Goal: Book appointment/travel/reservation

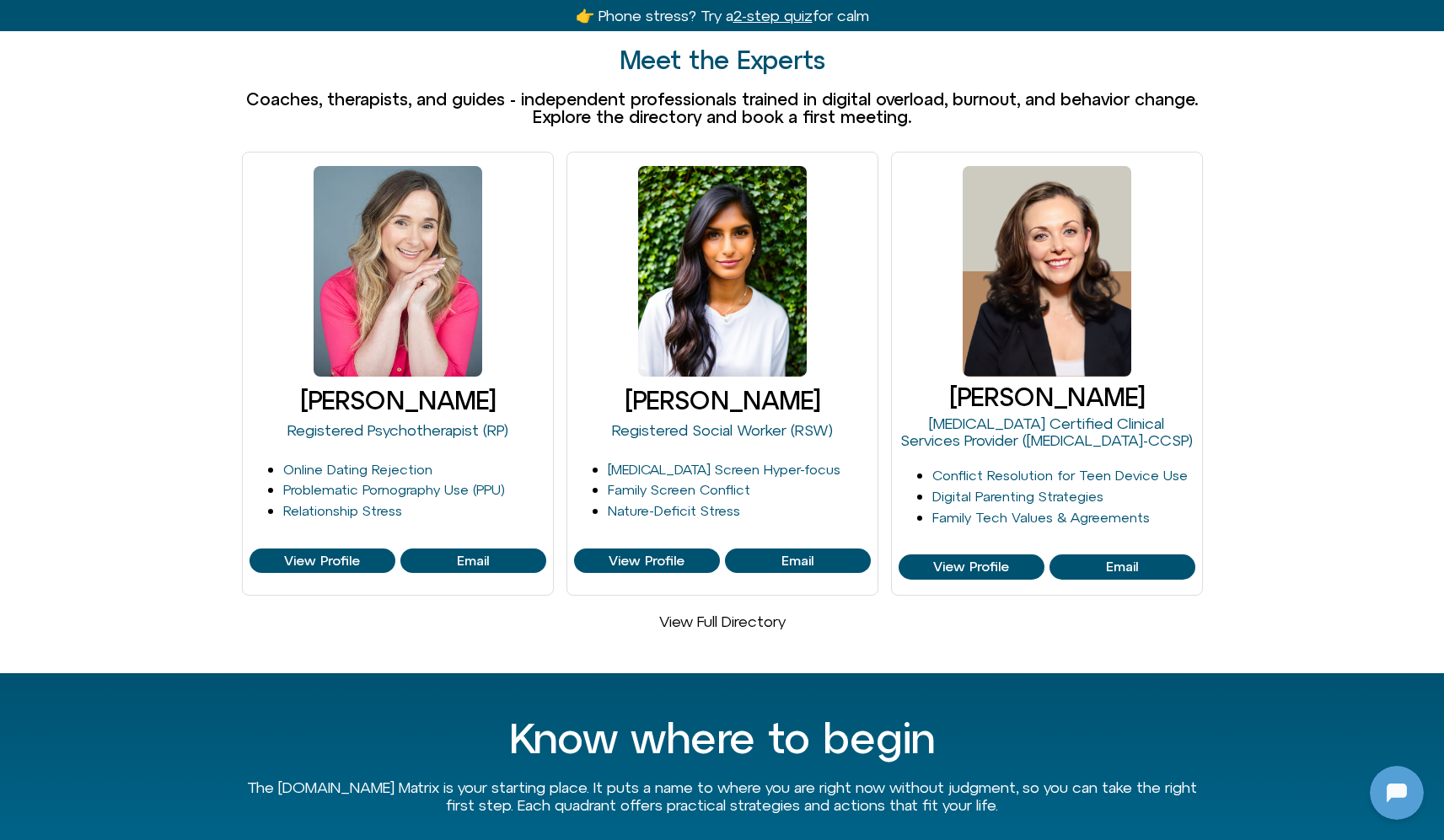
scroll to position [993, 0]
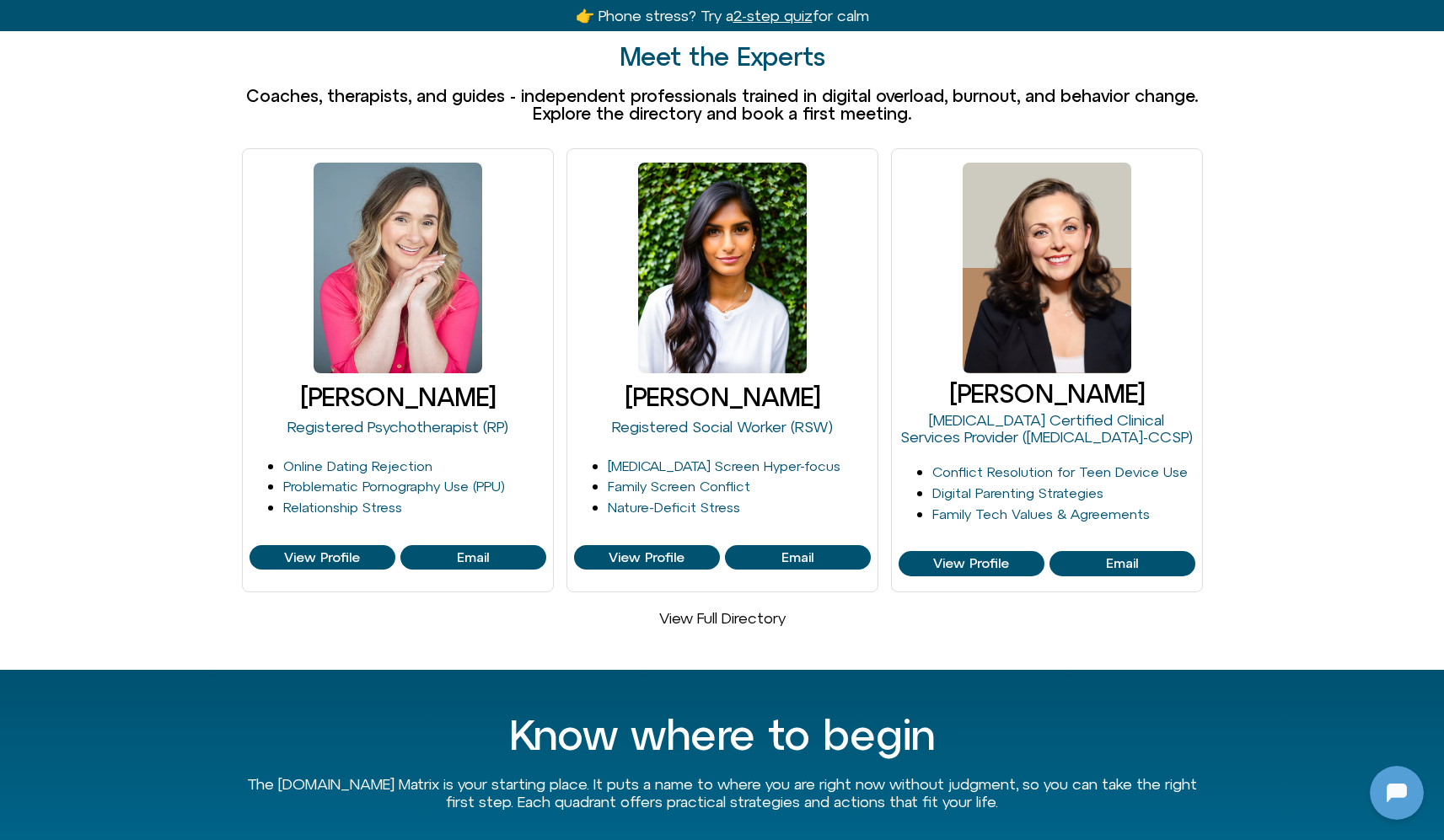
click at [730, 609] on link "View Full Directory" at bounding box center [722, 617] width 126 height 17
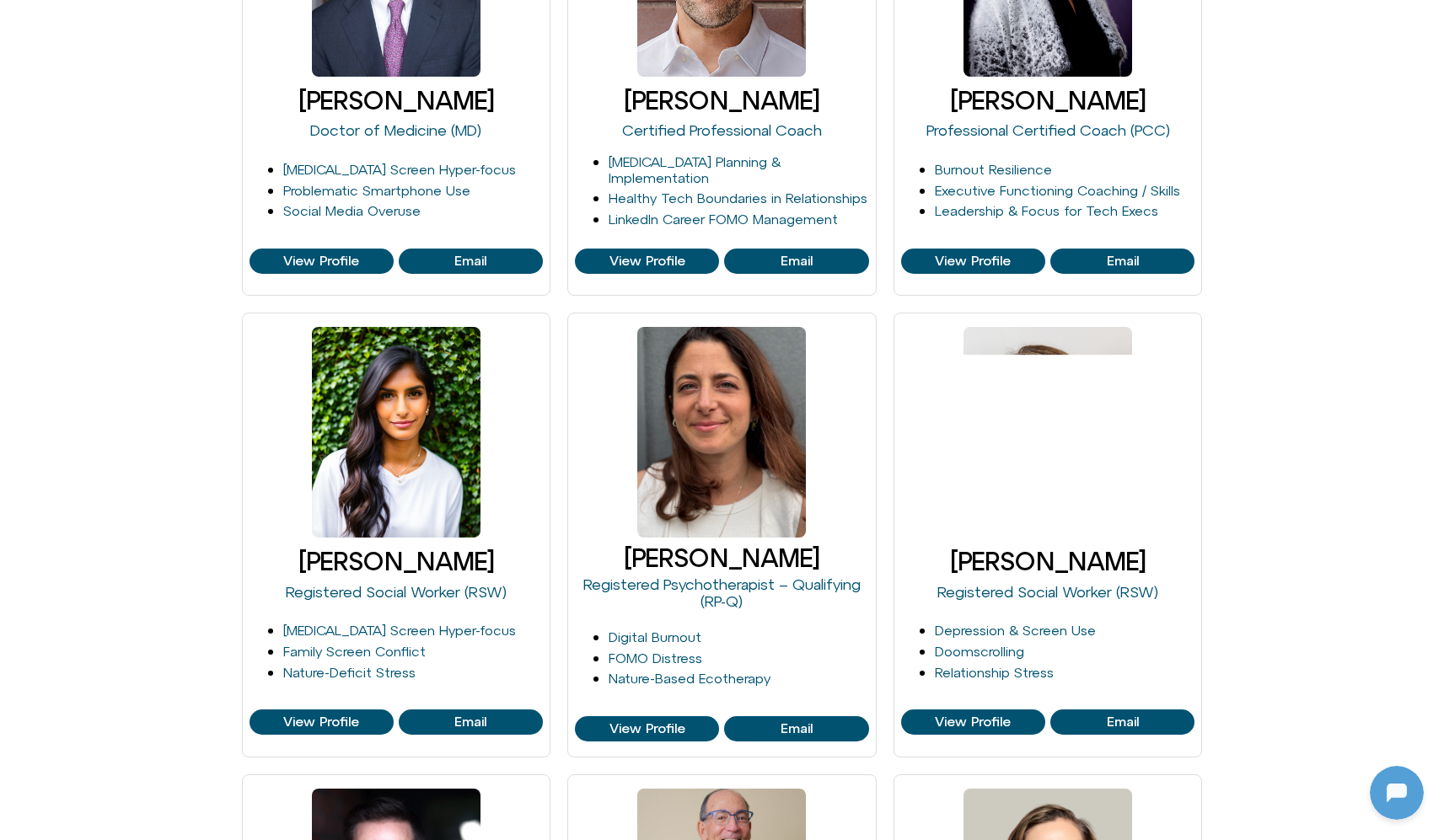
scroll to position [1090, 0]
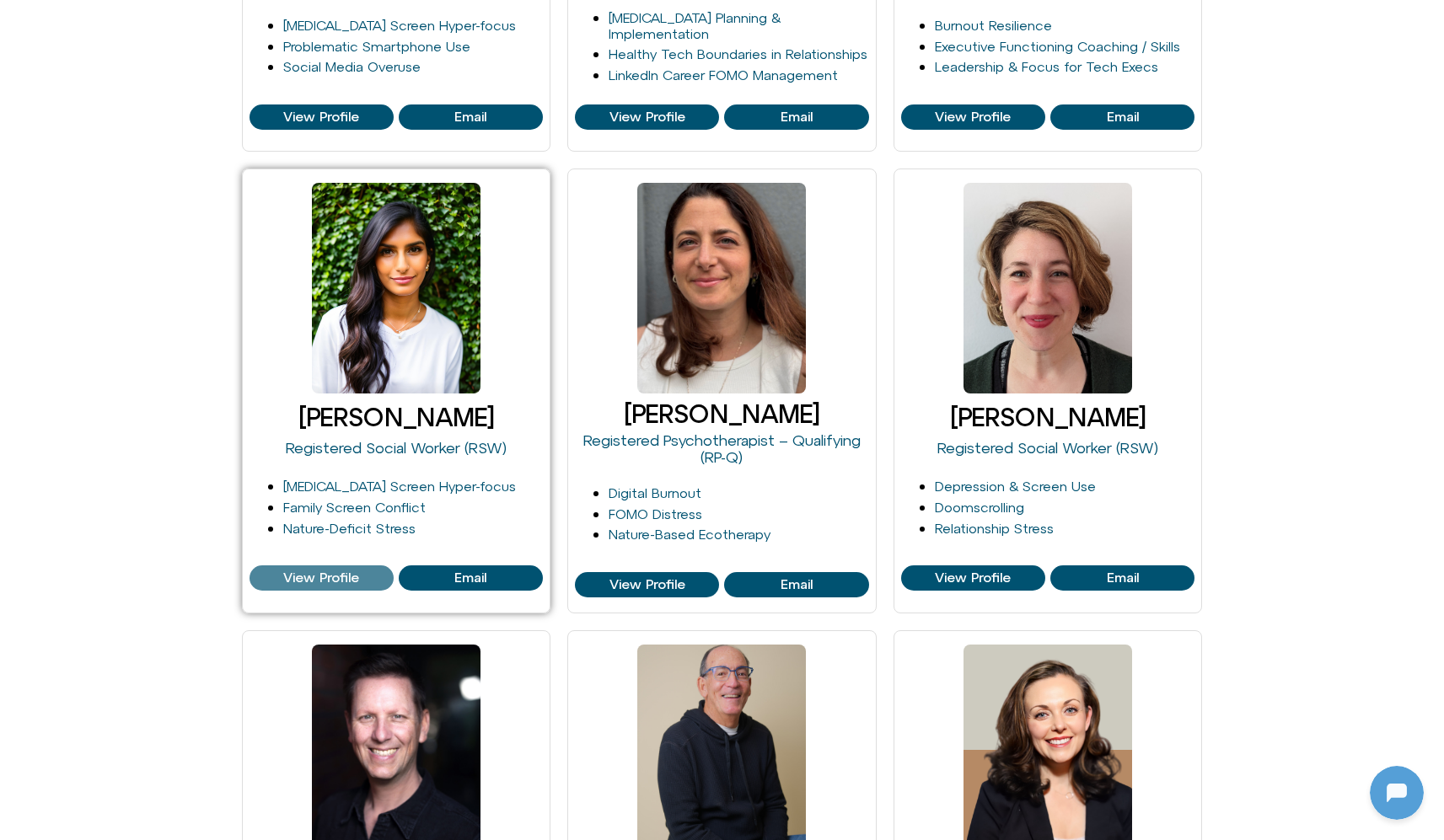
click at [297, 572] on span "View Profile" at bounding box center [321, 578] width 76 height 16
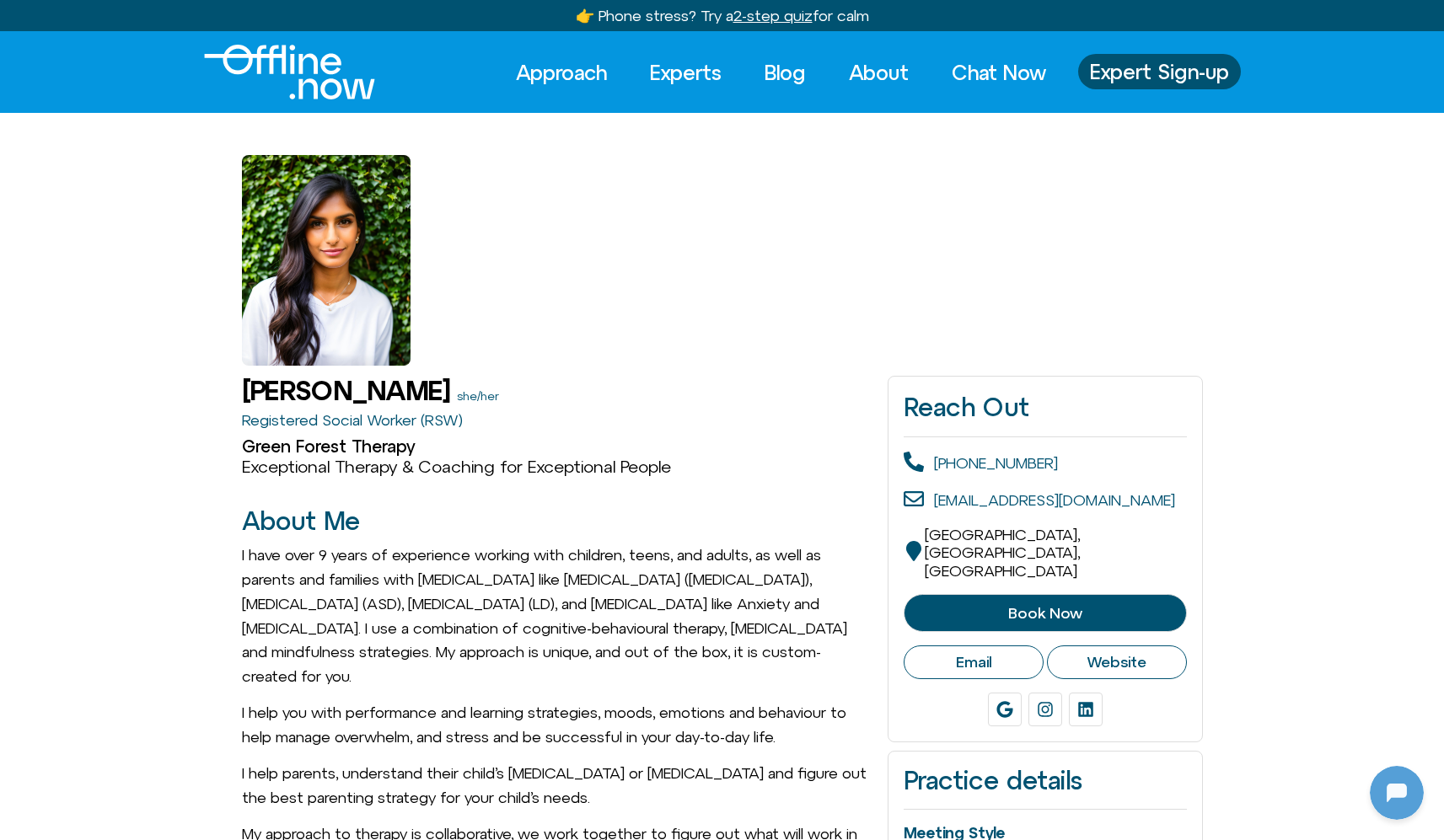
scroll to position [223, 0]
drag, startPoint x: 220, startPoint y: 394, endPoint x: 502, endPoint y: 421, distance: 283.3
click at [540, 446] on h2 "Green Forest Therapy" at bounding box center [557, 446] width 629 height 20
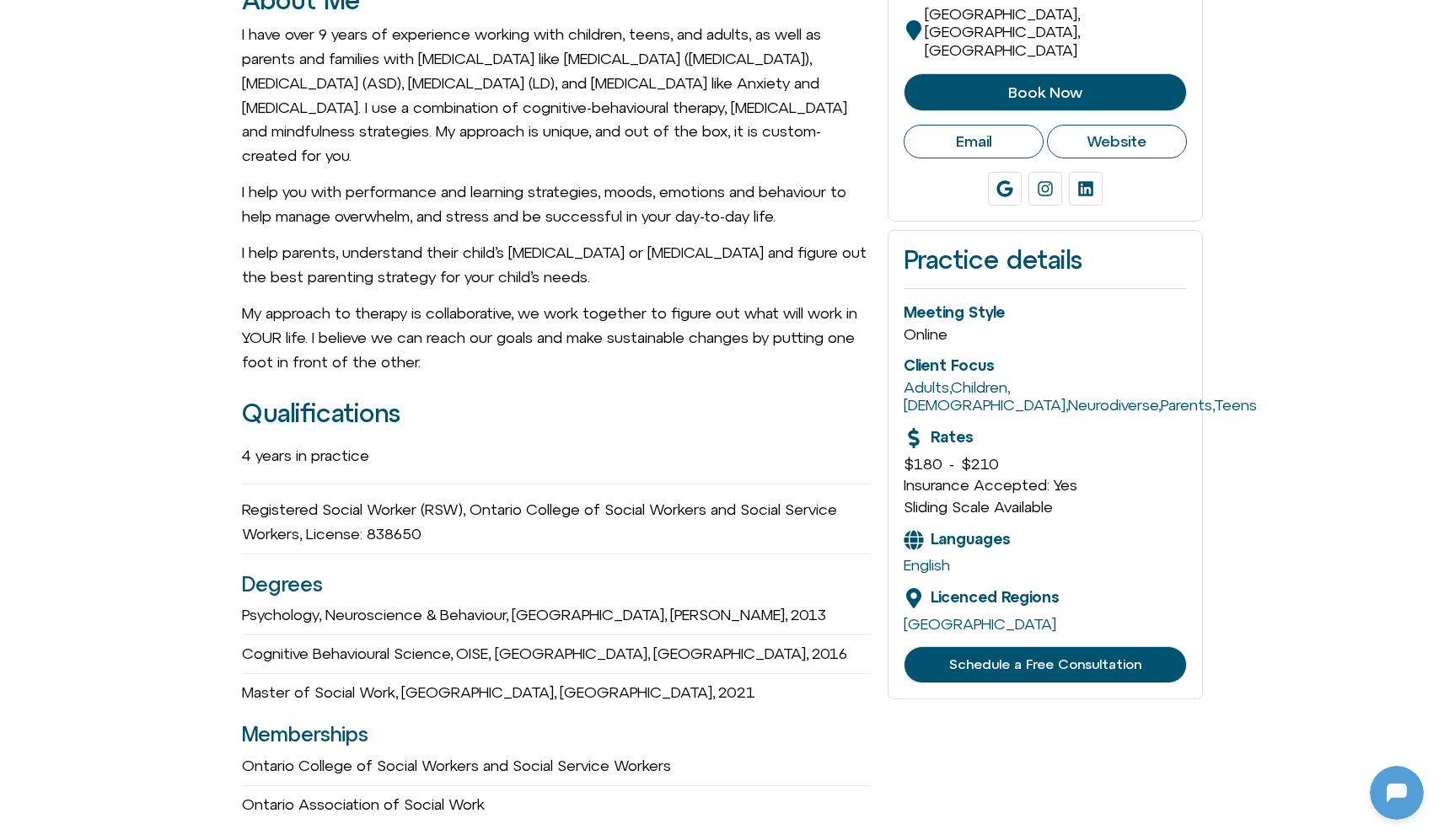
scroll to position [548, 0]
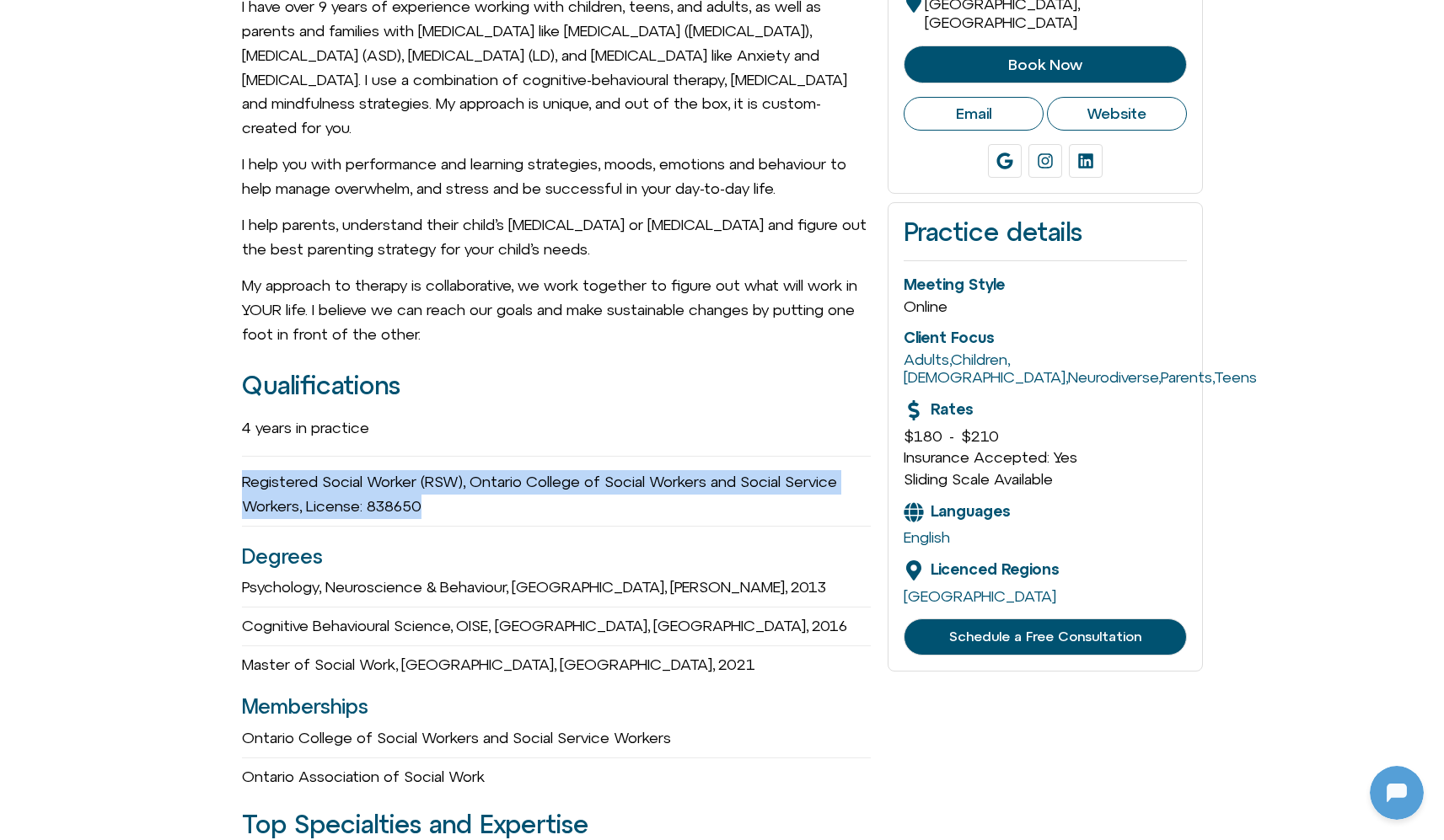
drag, startPoint x: 231, startPoint y: 473, endPoint x: 484, endPoint y: 505, distance: 255.0
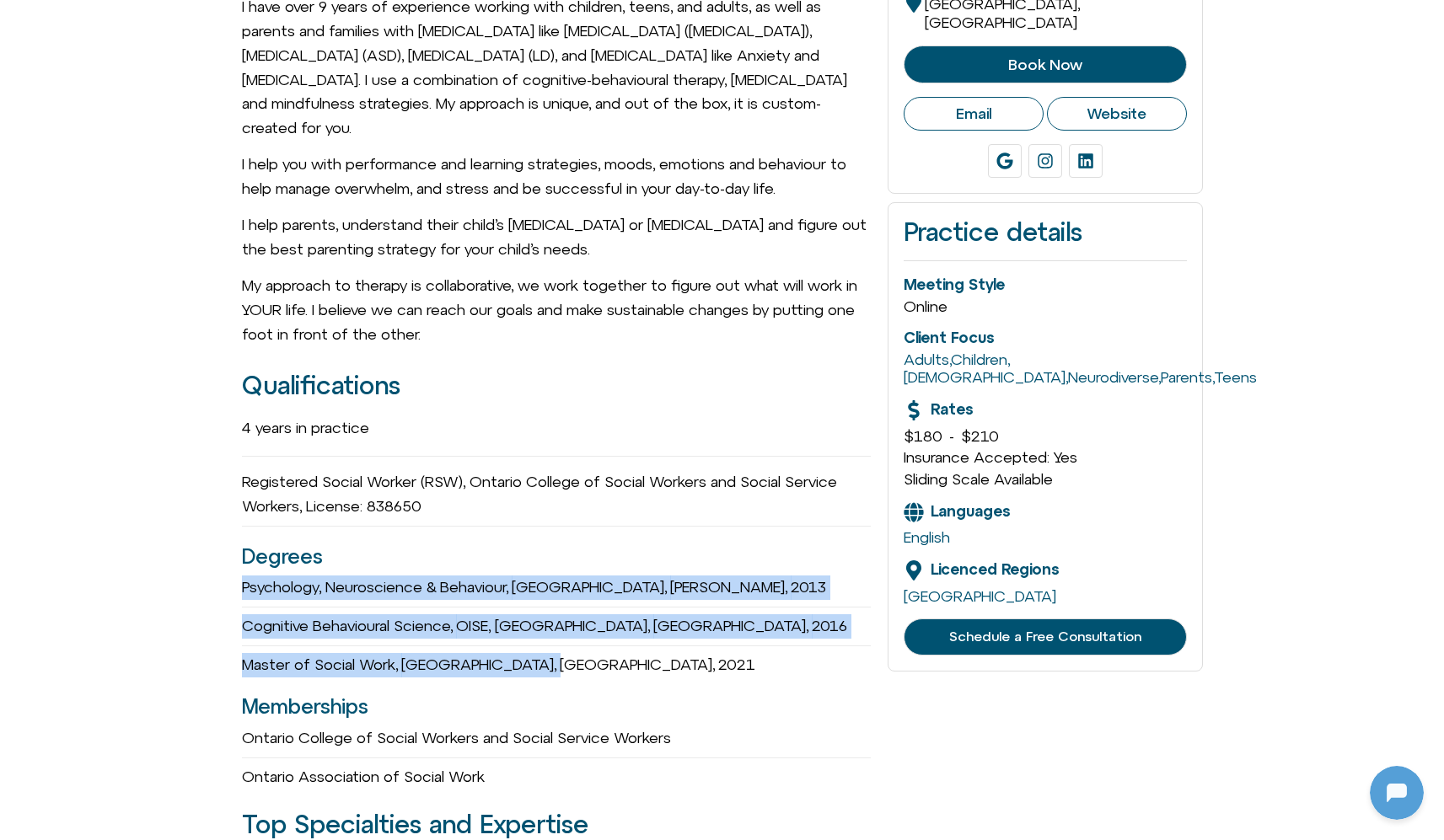
drag, startPoint x: 223, startPoint y: 572, endPoint x: 562, endPoint y: 657, distance: 349.5
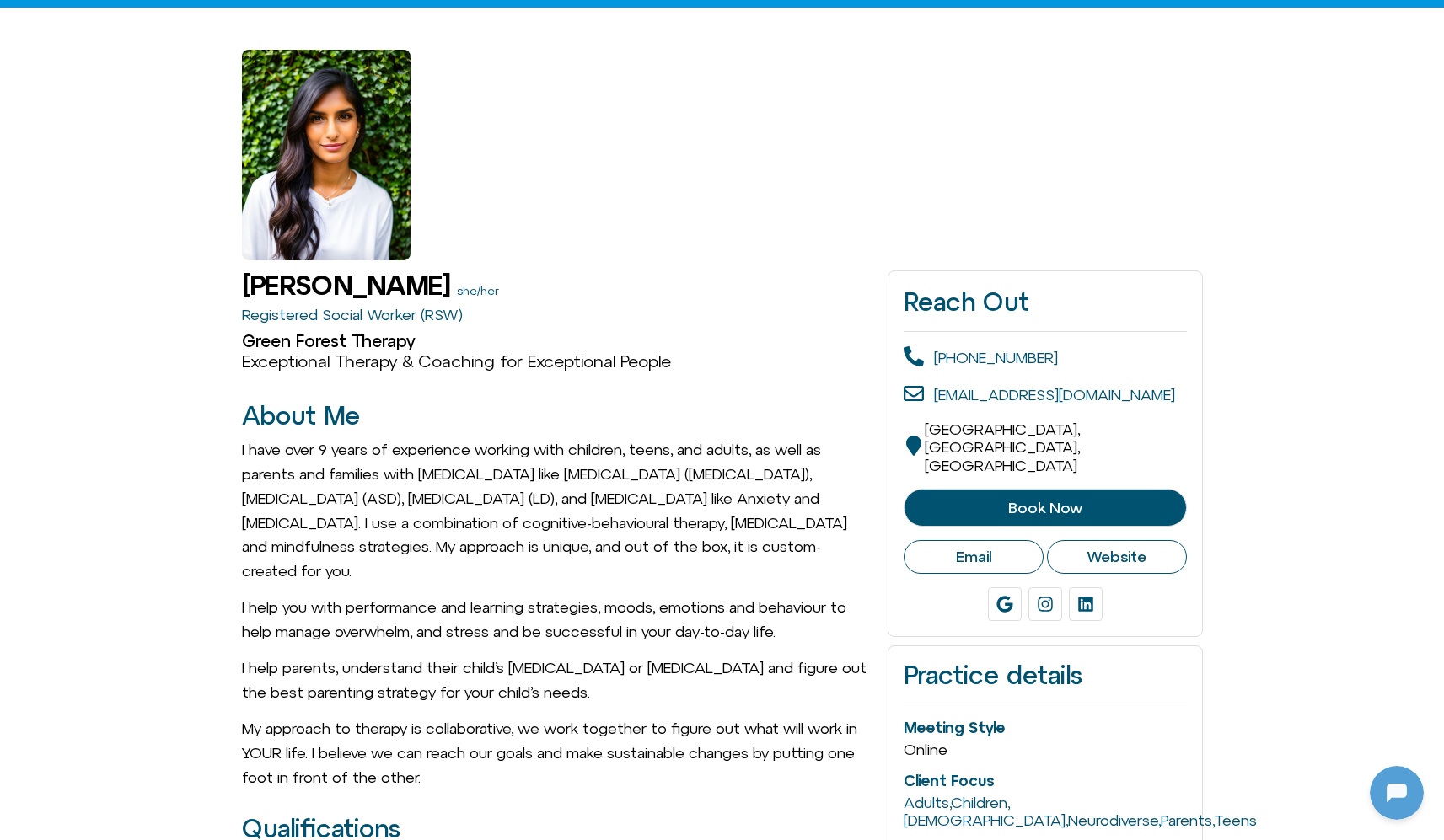
scroll to position [30, 0]
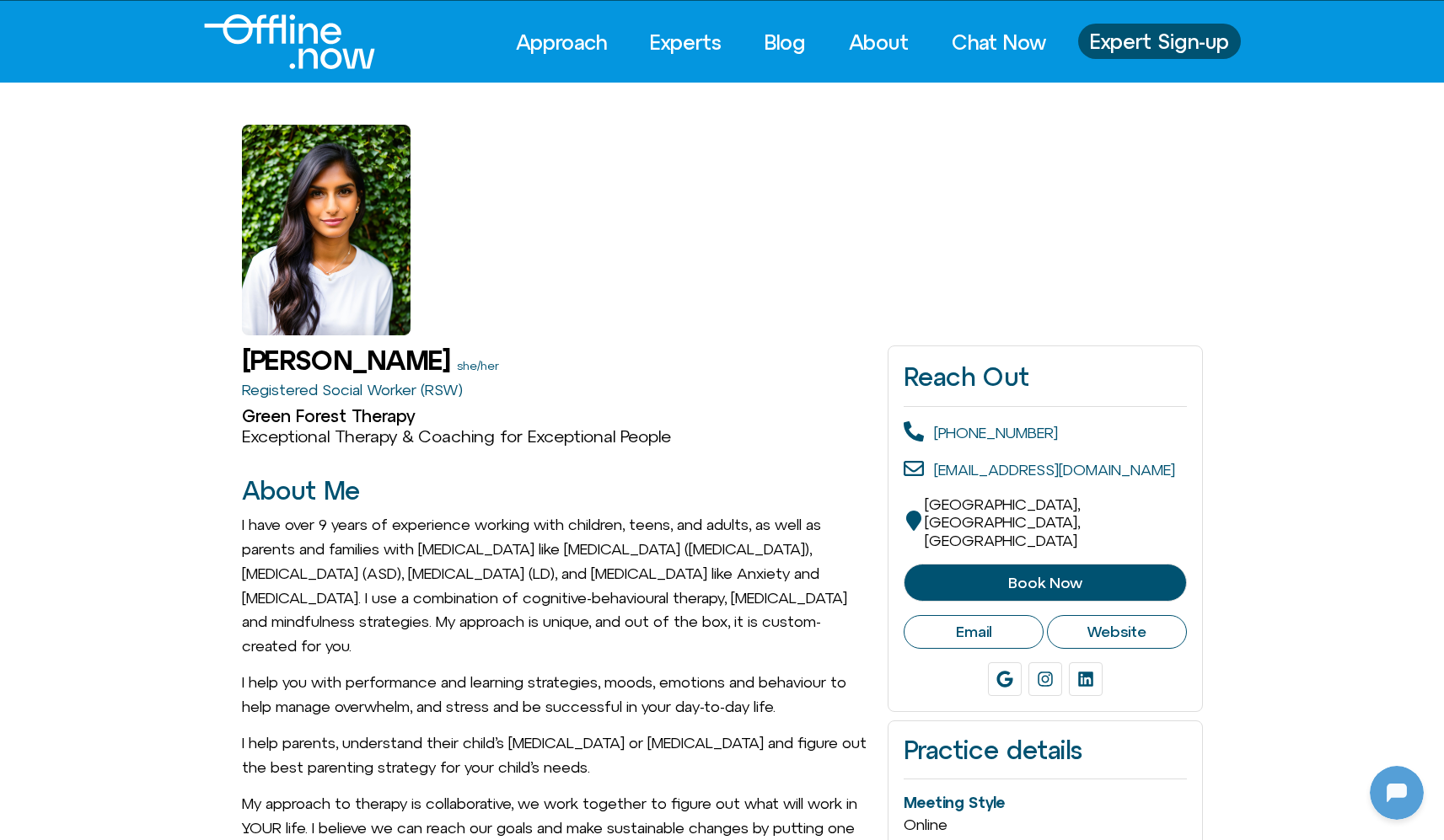
click at [995, 575] on span "Book Now" at bounding box center [1044, 583] width 241 height 16
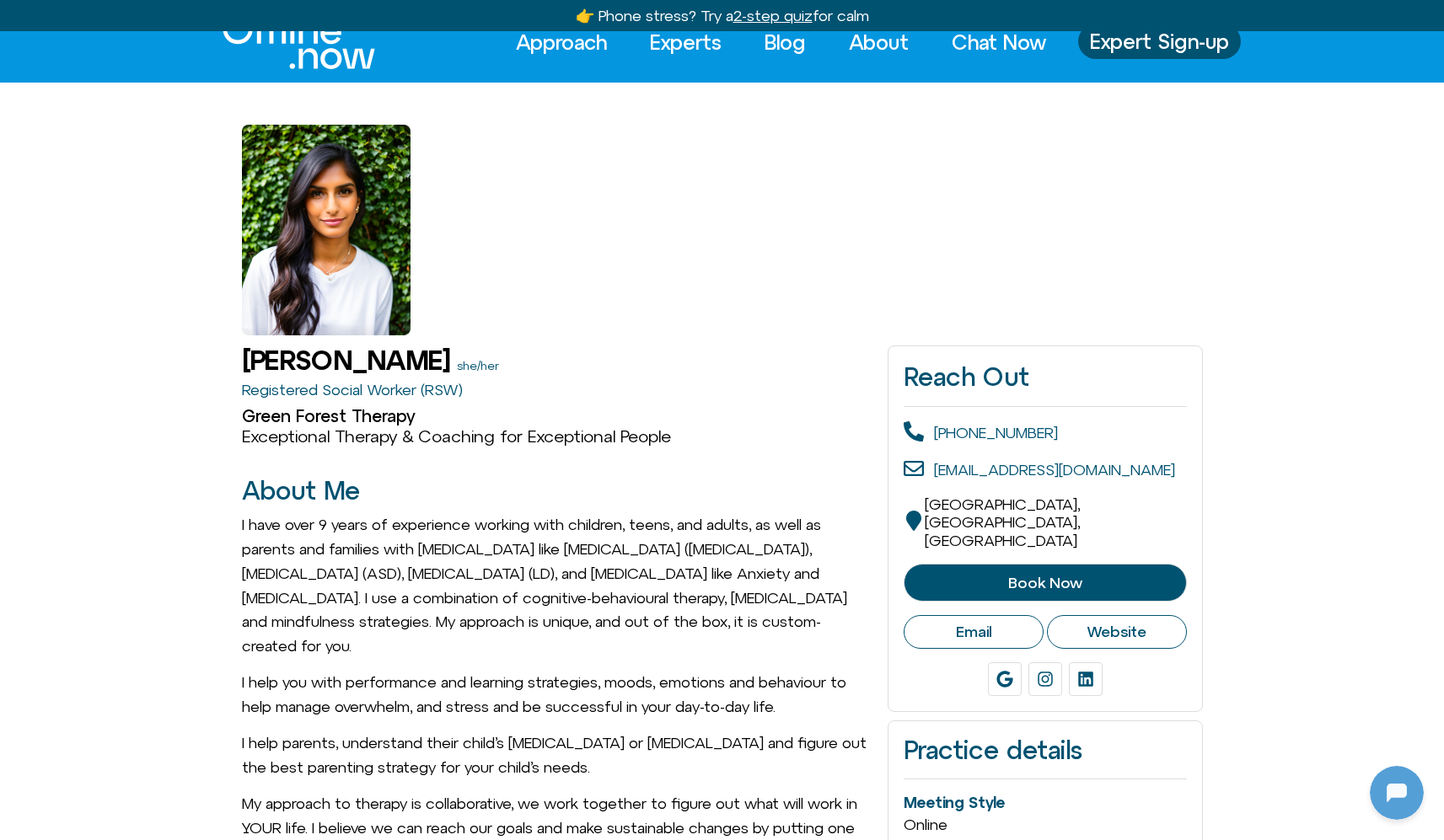
scroll to position [0, 0]
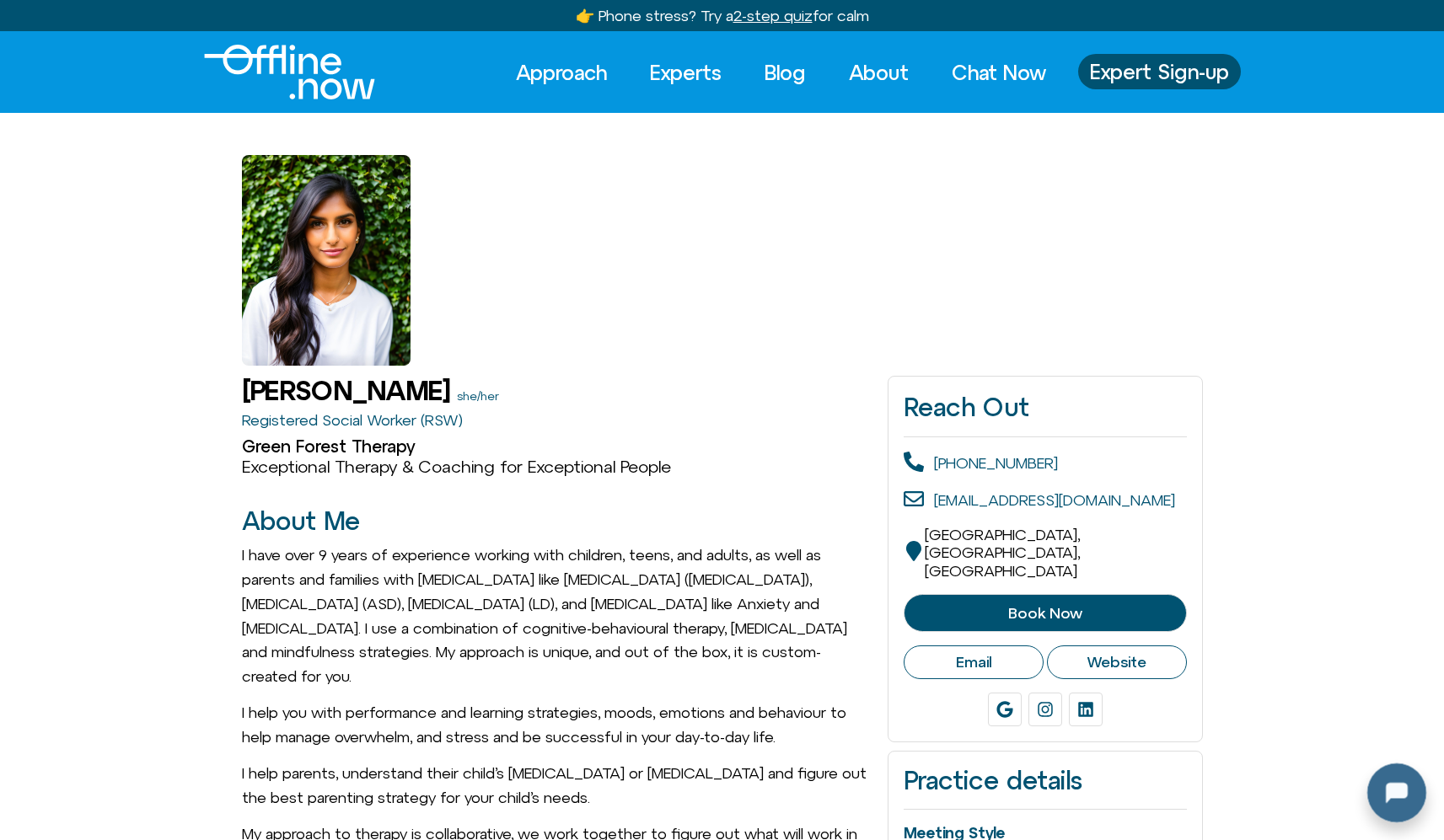
click at [1402, 784] on div at bounding box center [1393, 789] width 54 height 54
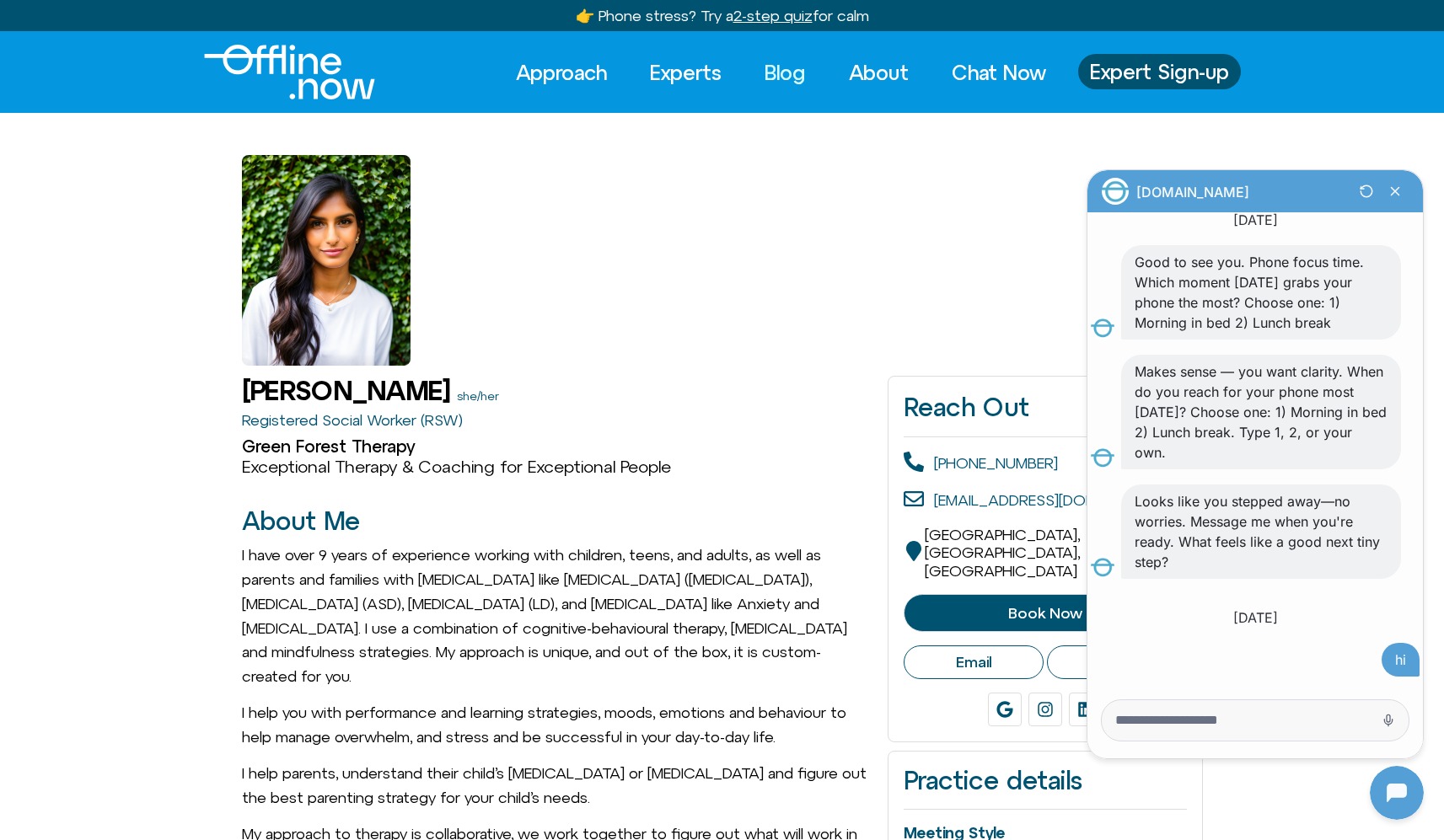
click at [780, 71] on link "Blog" at bounding box center [785, 72] width 71 height 37
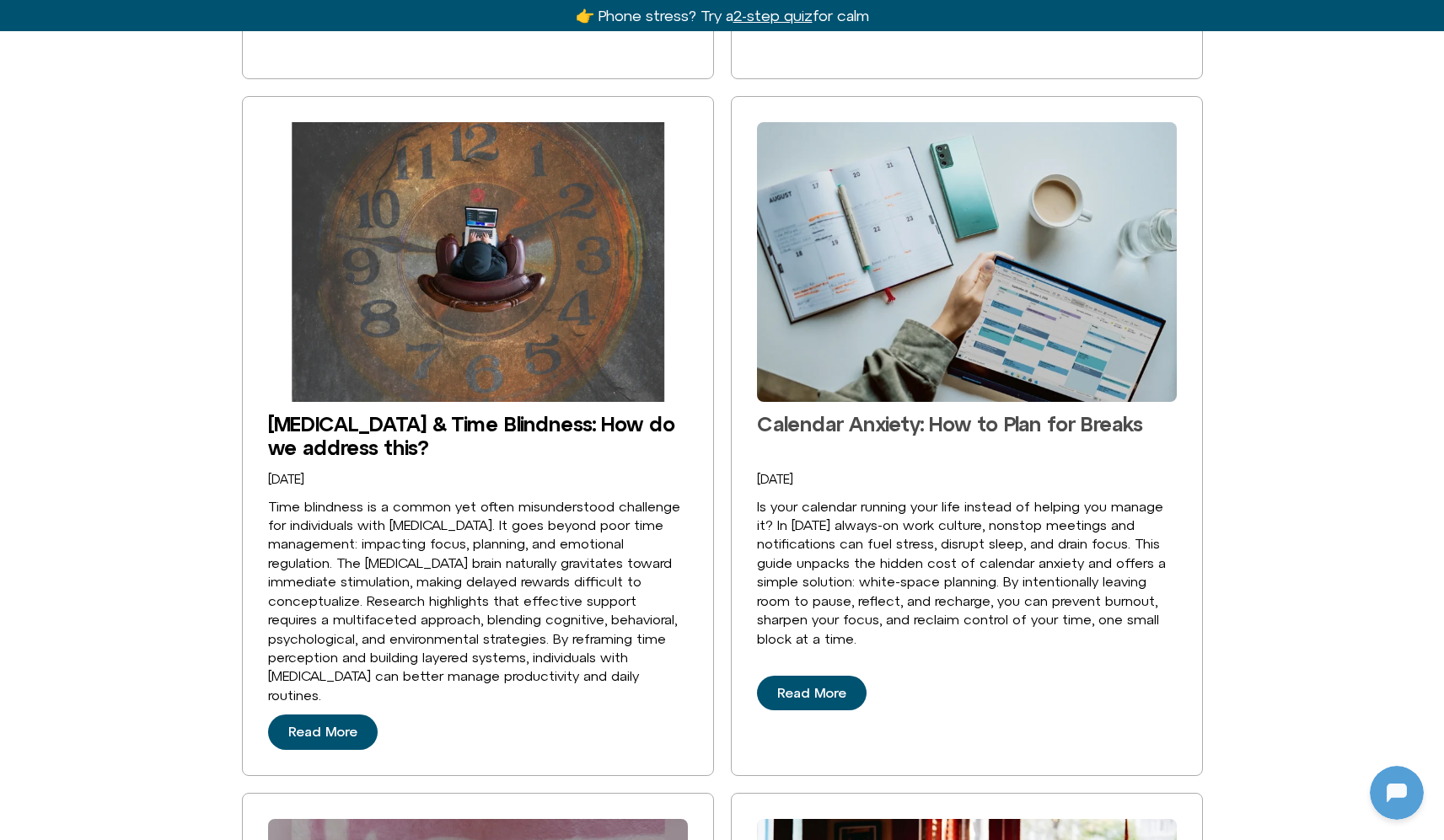
scroll to position [1110, 0]
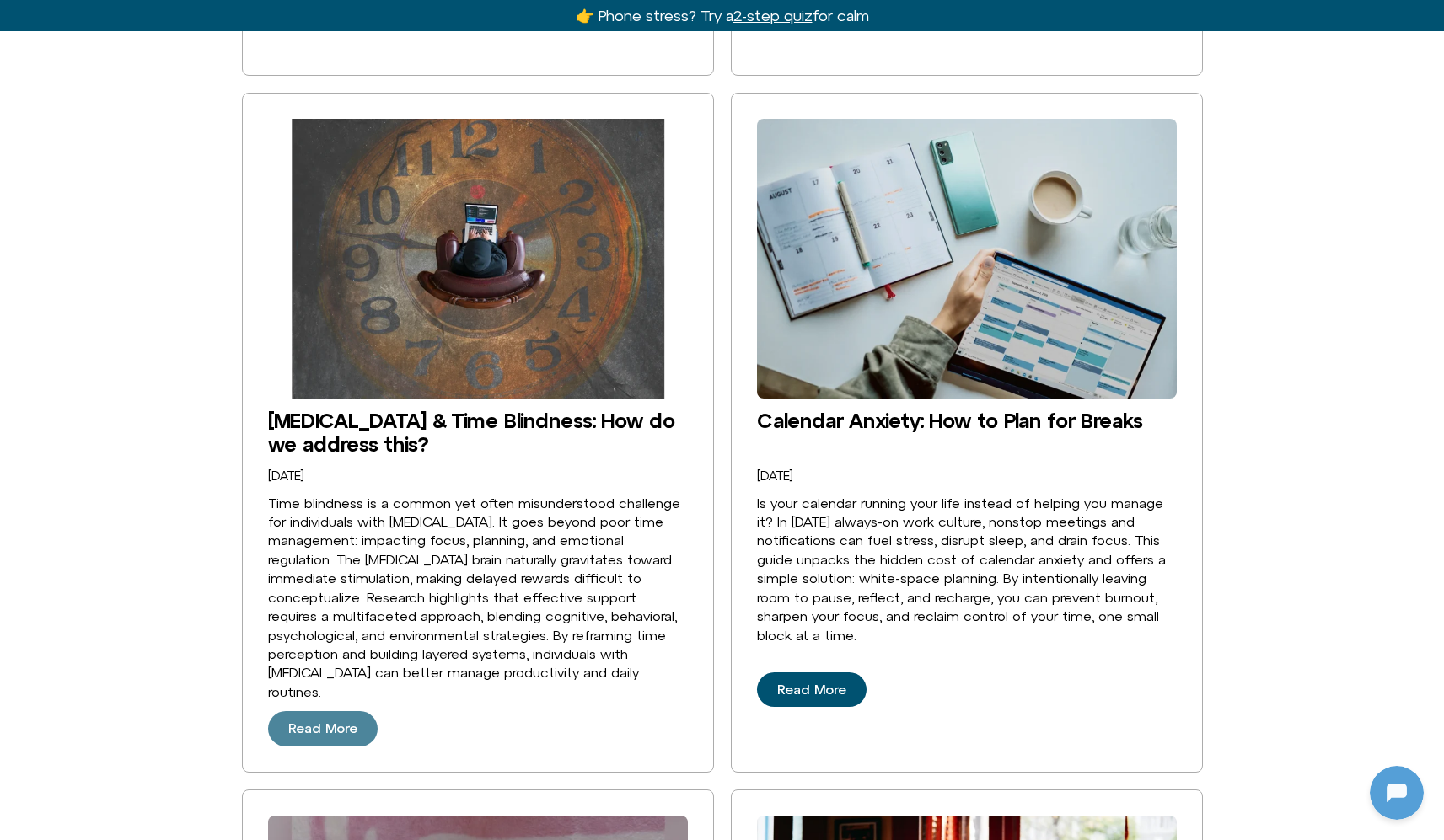
click at [331, 721] on span "Read More" at bounding box center [323, 728] width 70 height 16
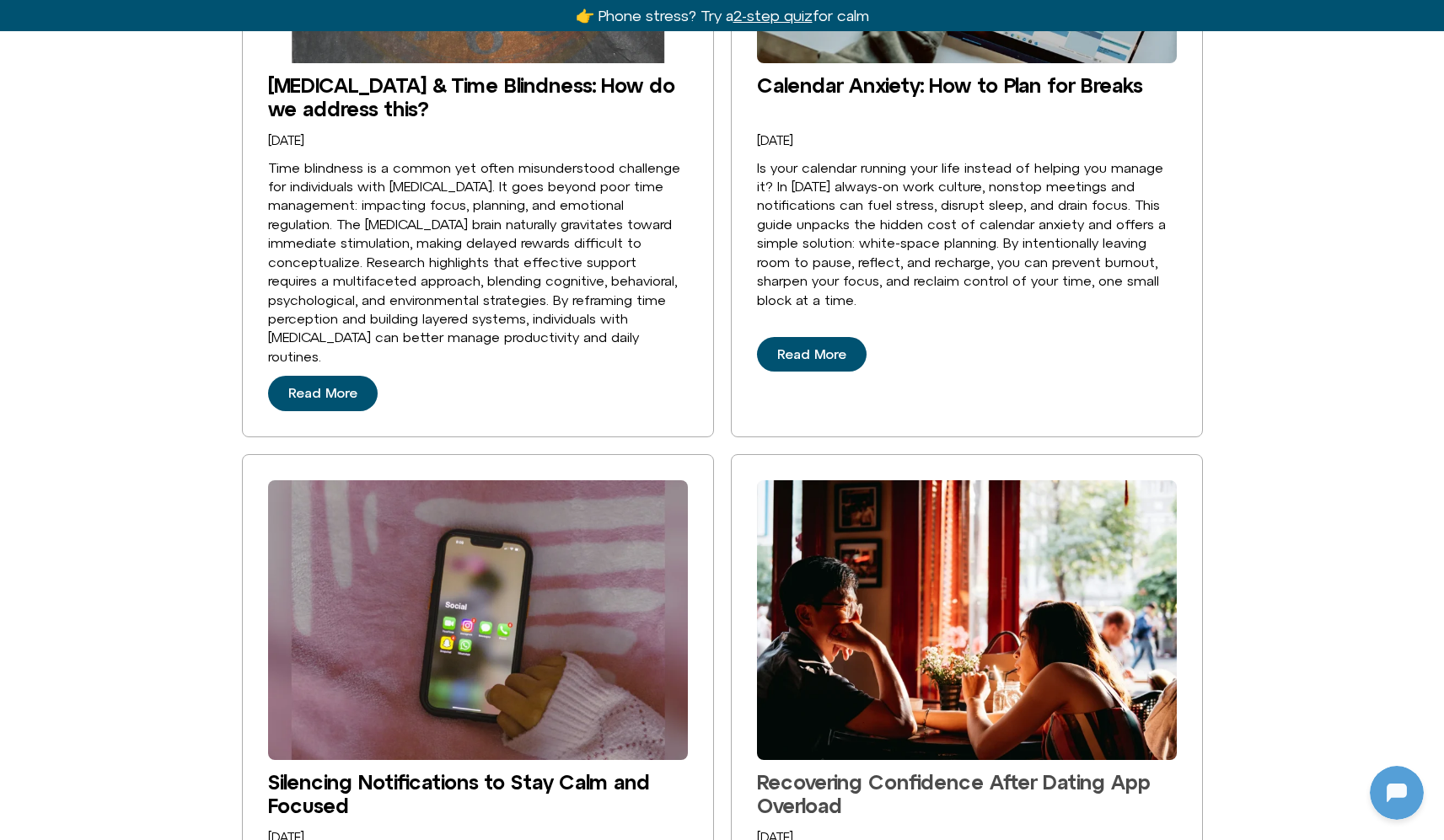
scroll to position [0, 0]
click at [903, 770] on link "Recovering Confidence After Dating App Overload" at bounding box center [954, 793] width 393 height 48
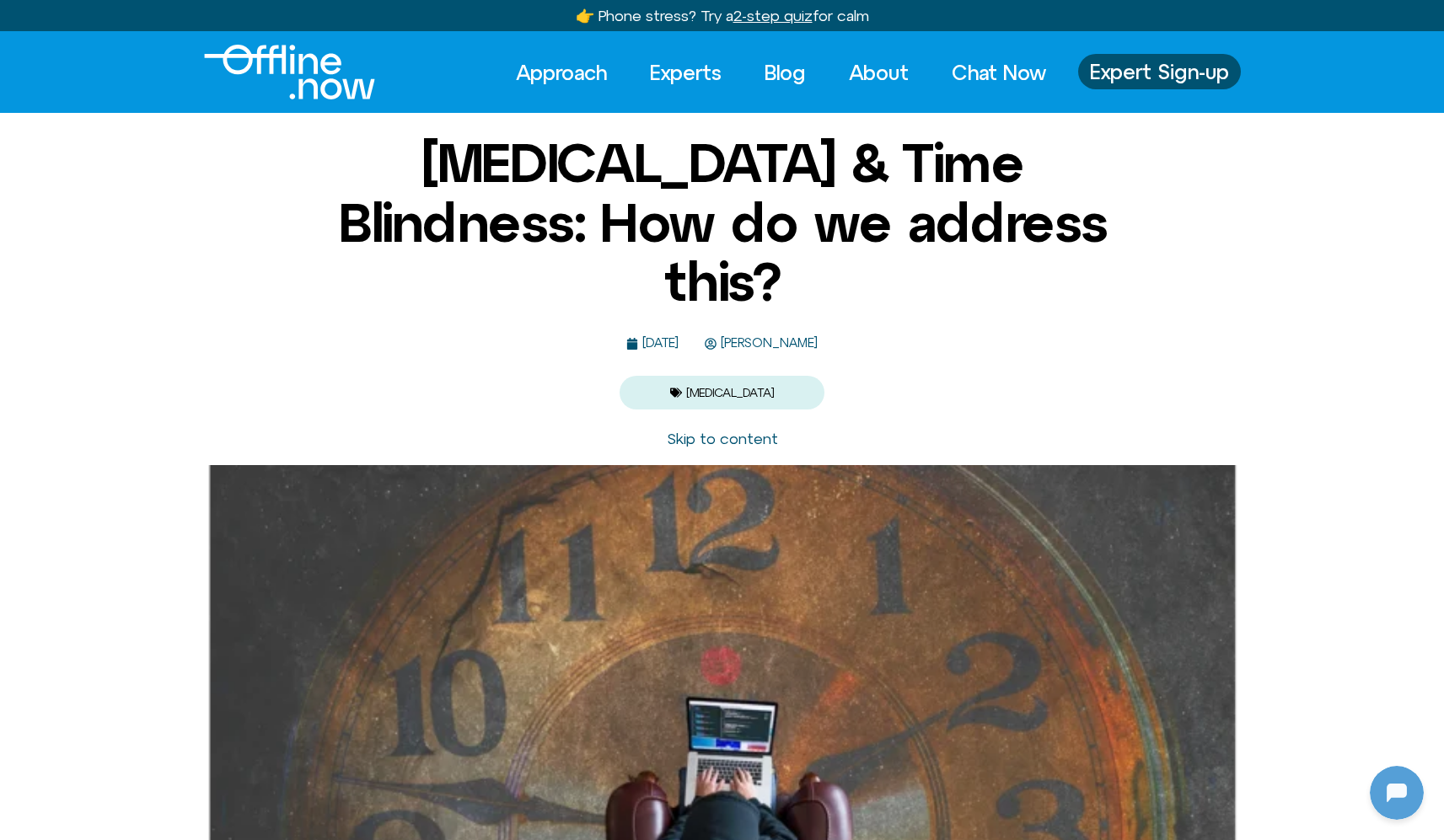
scroll to position [223, 0]
click at [792, 336] on span "[PERSON_NAME]" at bounding box center [766, 344] width 102 height 15
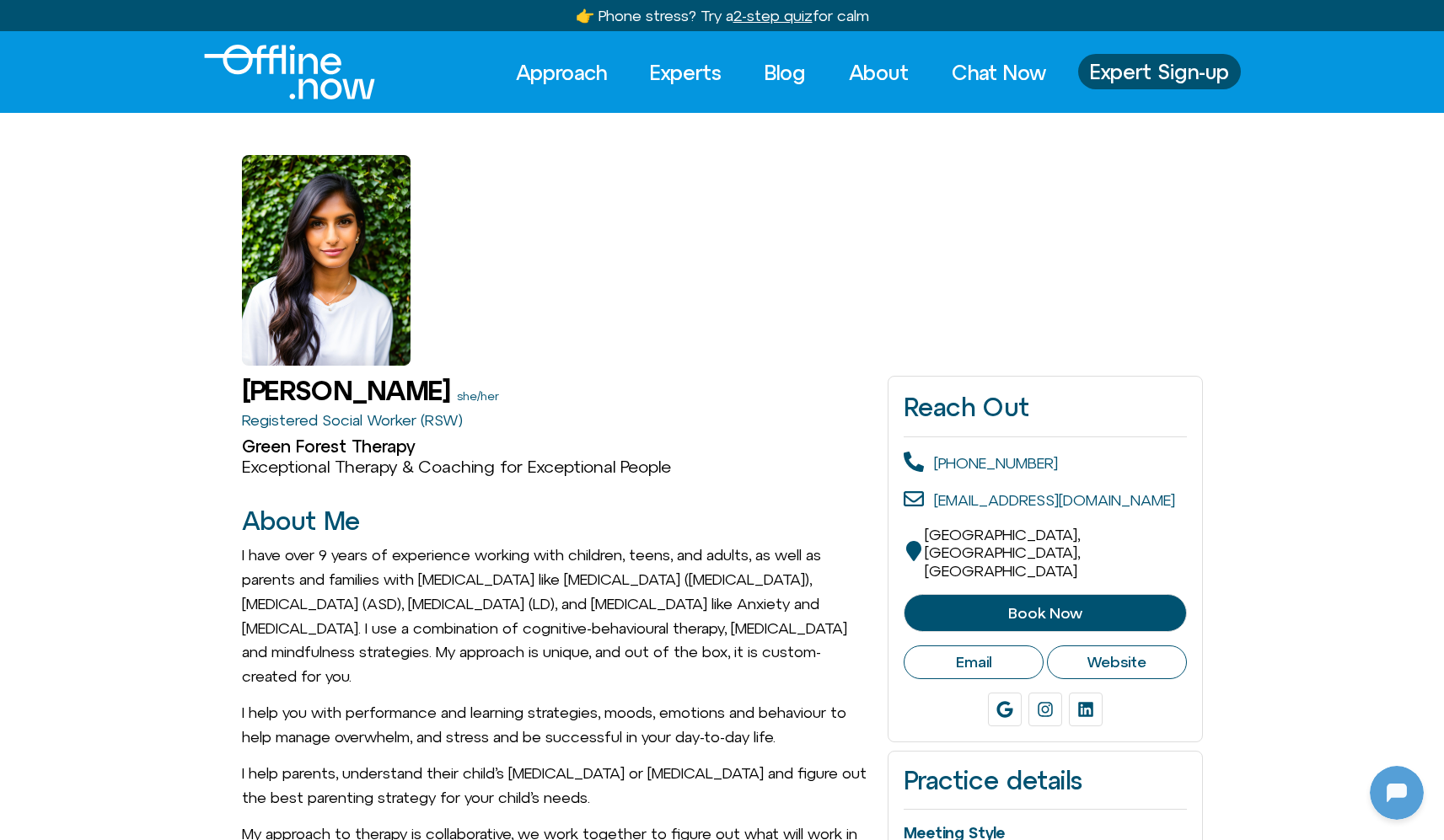
scroll to position [223, 0]
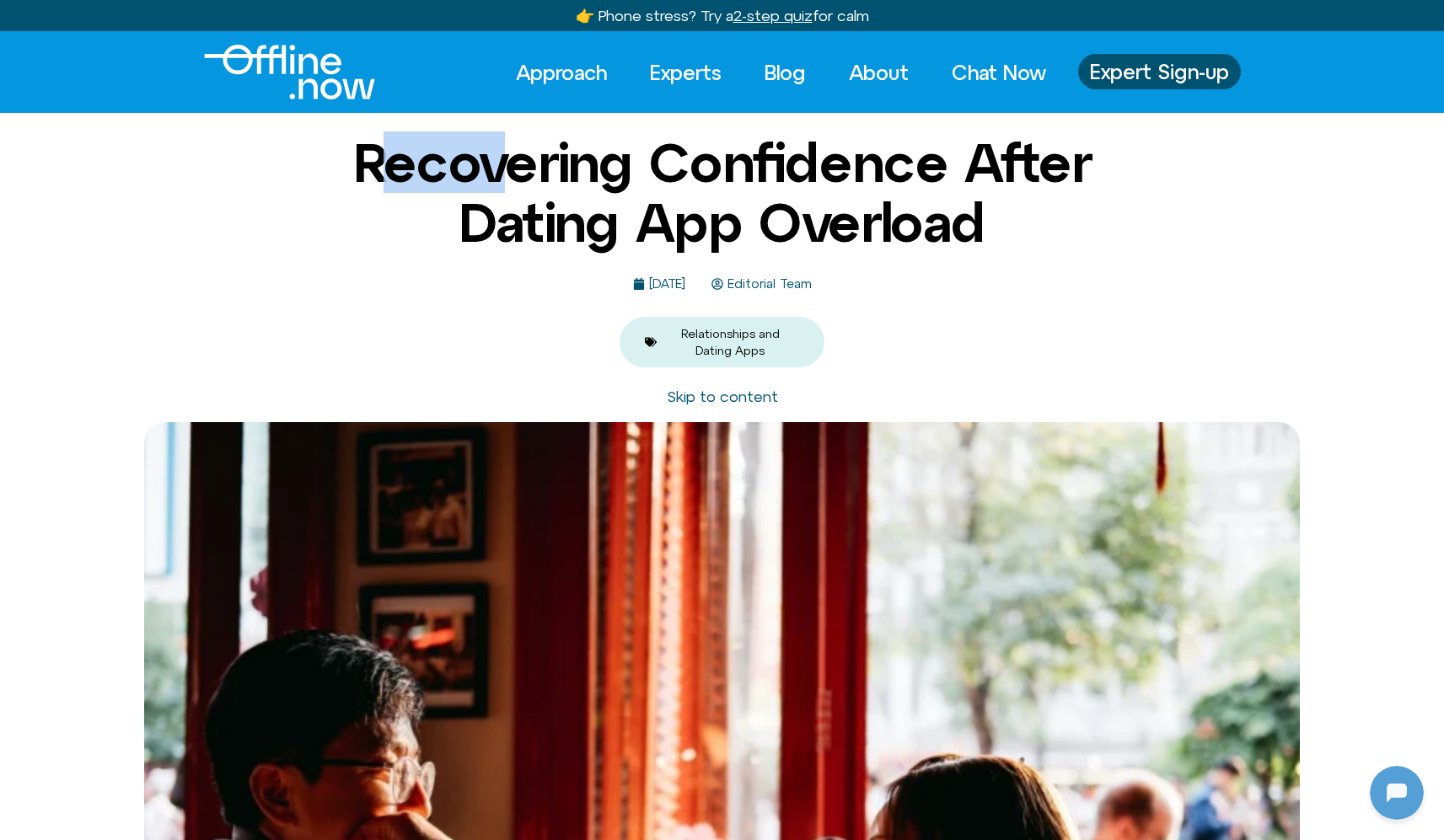
scroll to position [223, 0]
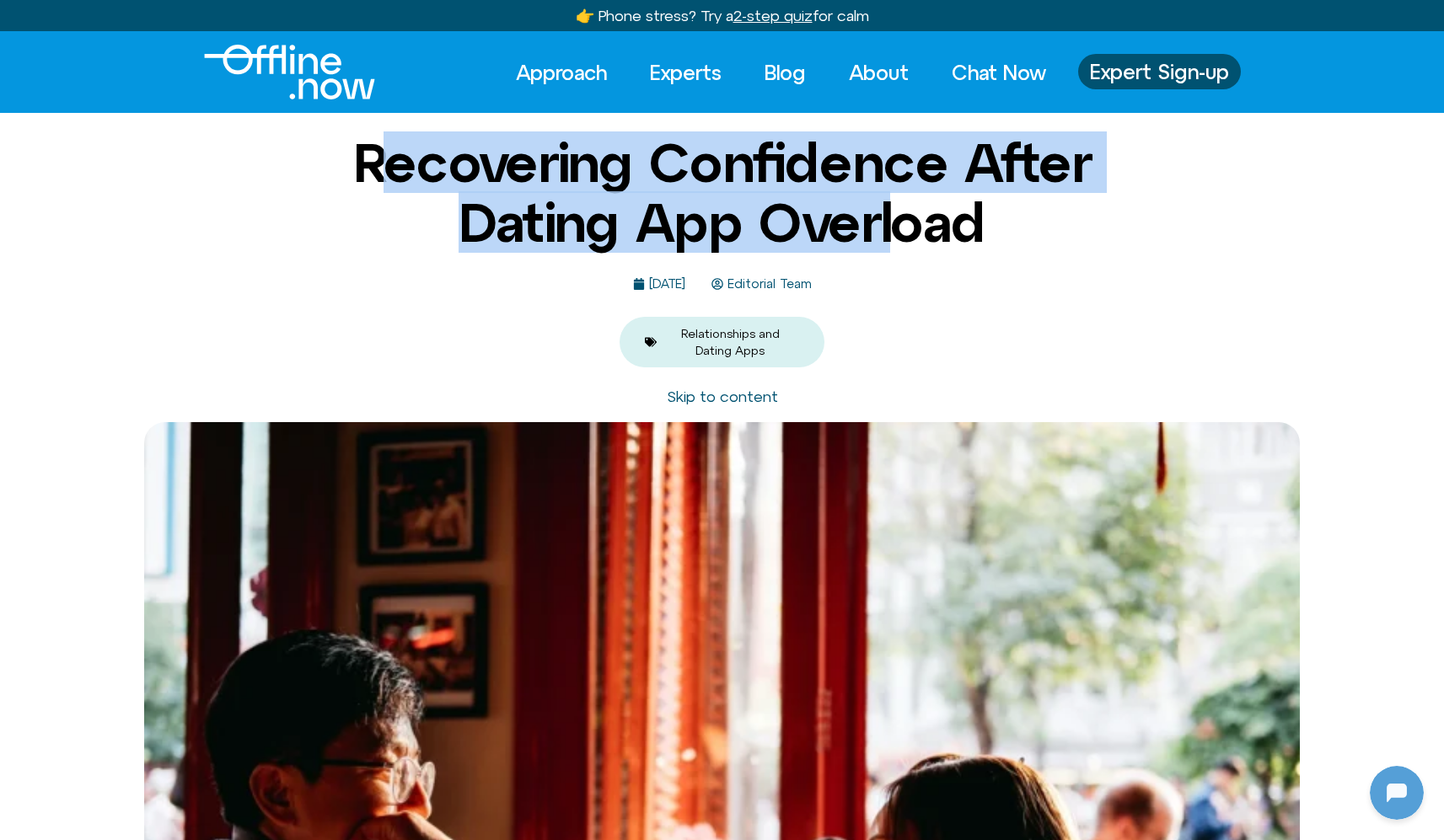
drag, startPoint x: 359, startPoint y: 169, endPoint x: 896, endPoint y: 229, distance: 540.3
click at [896, 229] on h1 "Recovering Confidence After Dating App Overload" at bounding box center [722, 193] width 818 height 119
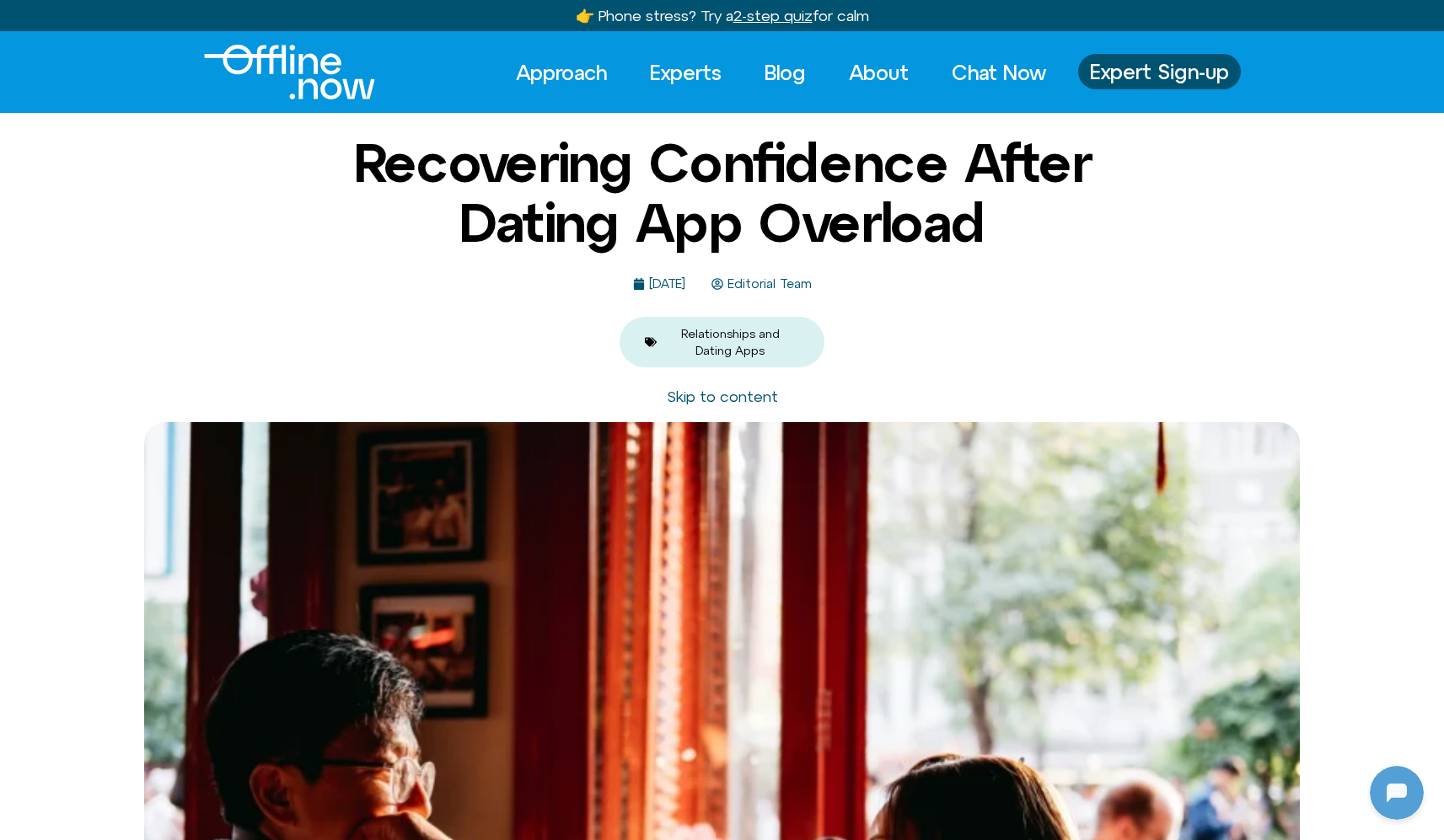
click at [980, 252] on div "Recovering Confidence After Dating App Overload [DATE] Editorial Team Relations…" at bounding box center [722, 250] width 818 height 233
